Goal: Find specific page/section: Find specific page/section

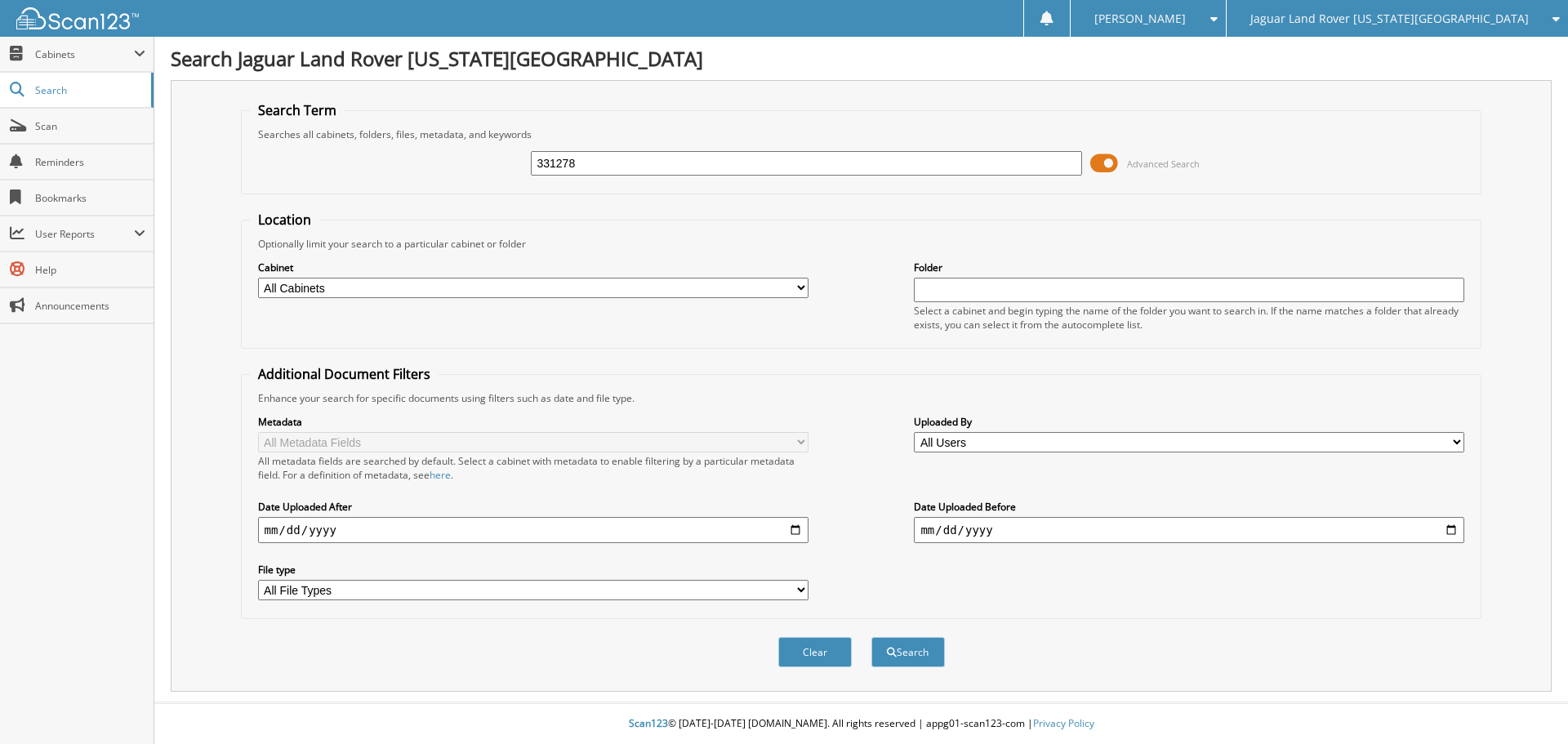
type input "331278"
click at [871, 637] on button "Search" at bounding box center [908, 652] width 73 height 30
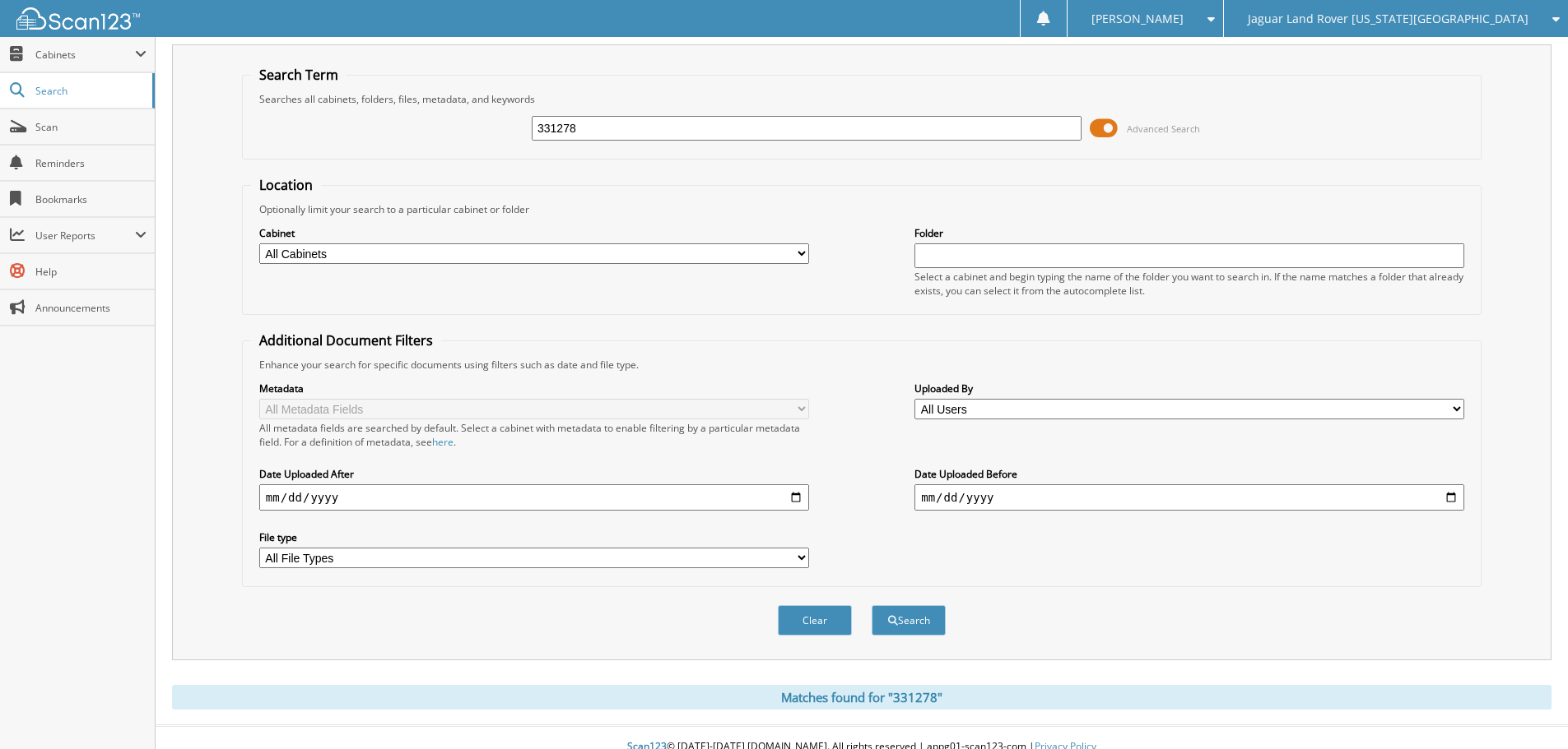
scroll to position [55, 0]
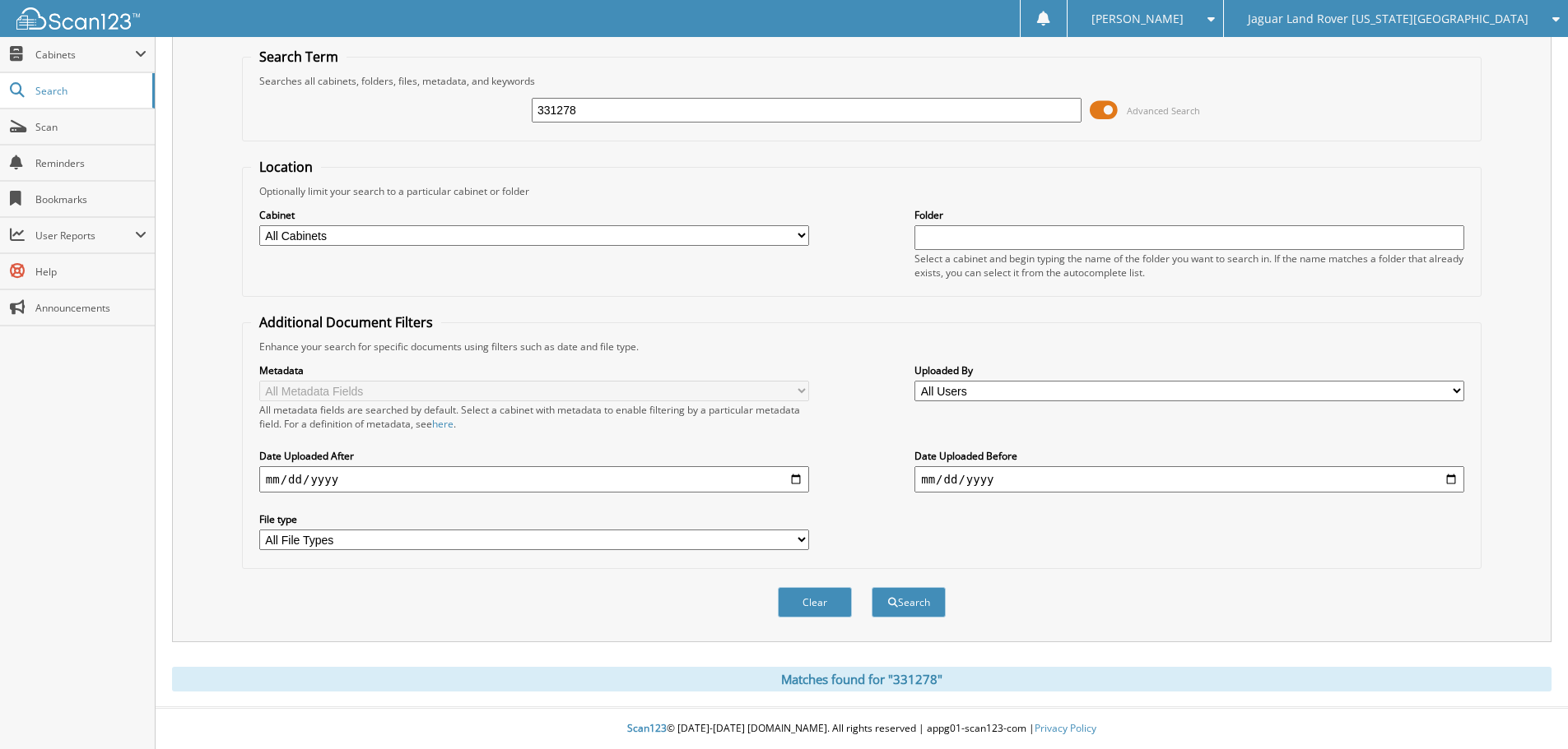
click at [603, 242] on select "All Cabinets INFINITI SERVICE CONTRACTS JLR PARTS INVOICES JLR SERVICE CONTRACT…" at bounding box center [534, 235] width 549 height 21
select select "400"
click at [259, 225] on select "All Cabinets INFINITI SERVICE CONTRACTS JLR PARTS INVOICES JLR SERVICE CONTRACT…" at bounding box center [534, 235] width 549 height 21
click at [911, 598] on button "Search" at bounding box center [908, 602] width 74 height 30
